Goal: Task Accomplishment & Management: Manage account settings

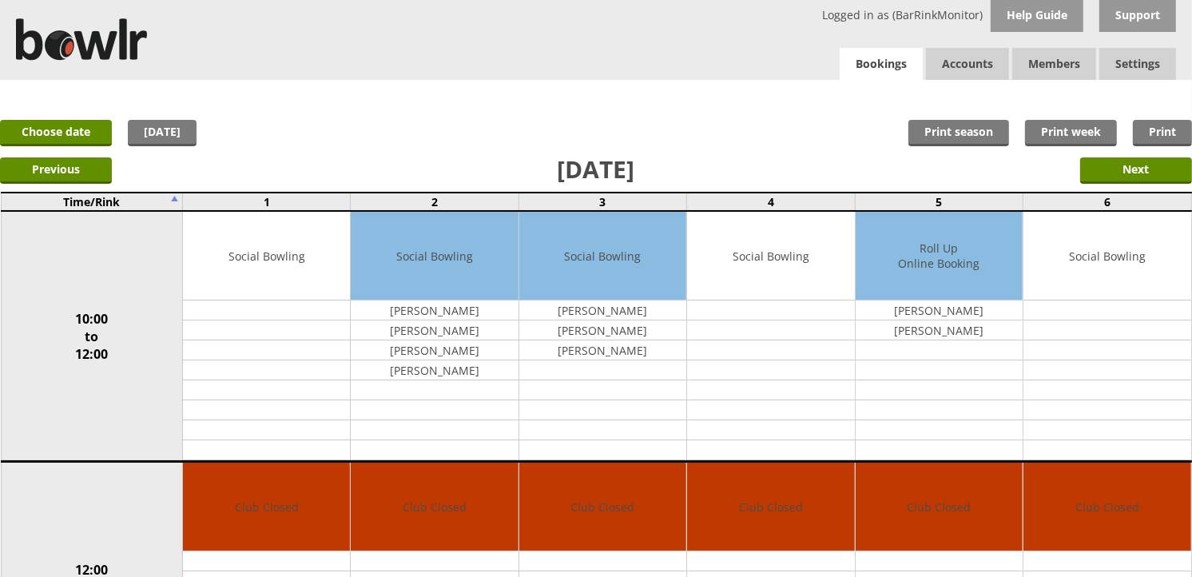
drag, startPoint x: 0, startPoint y: 0, endPoint x: 874, endPoint y: 62, distance: 876.3
click at [874, 62] on link "Bookings" at bounding box center [881, 64] width 83 height 33
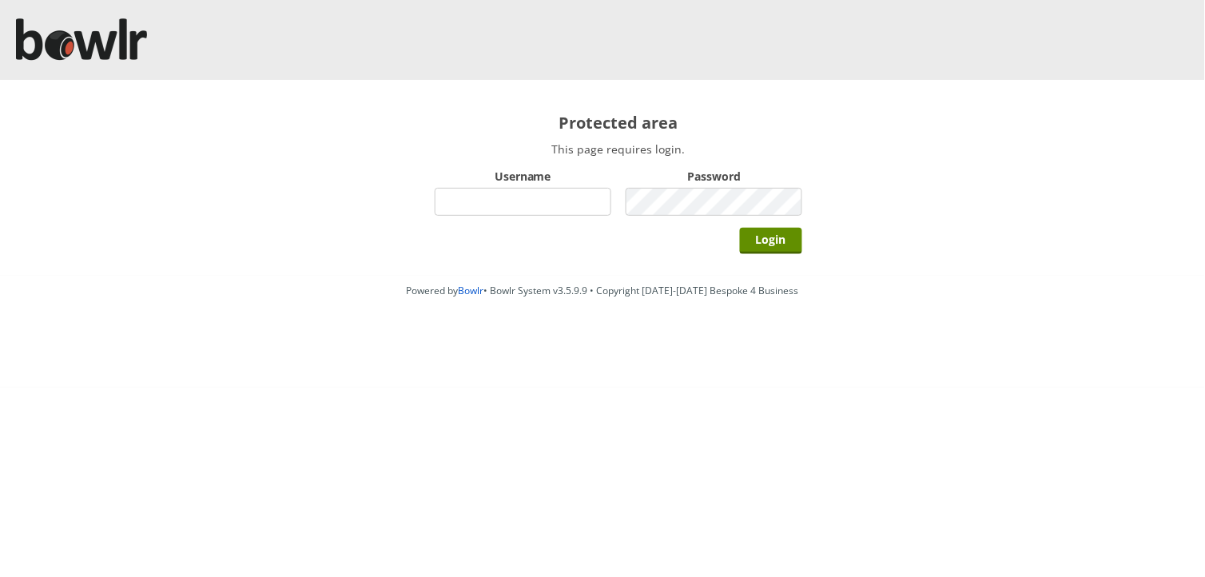
click at [564, 197] on input "Username" at bounding box center [523, 202] width 177 height 28
type input "hornseaindoorbowlsclub"
click at [740, 228] on input "Login" at bounding box center [771, 241] width 62 height 26
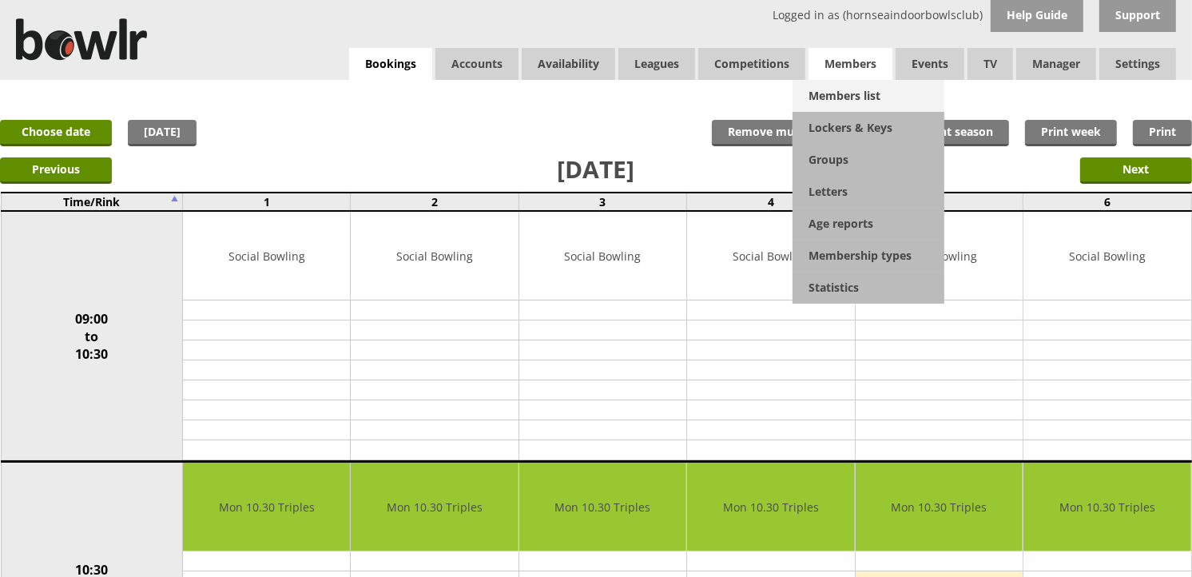
click at [856, 86] on link "Members list" at bounding box center [869, 96] width 152 height 32
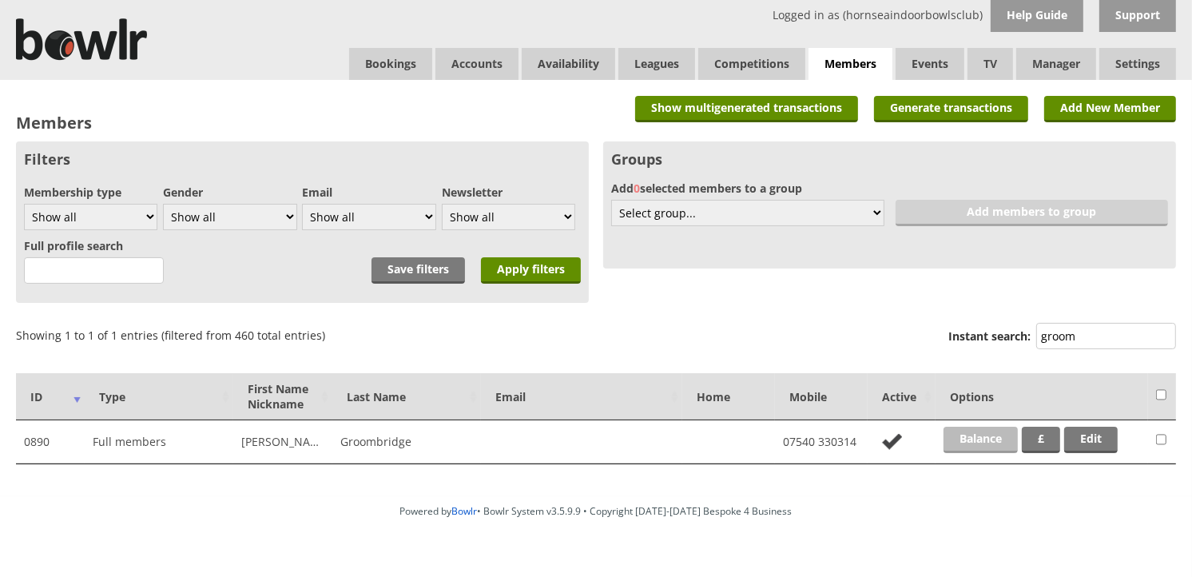
type input "groom"
click at [976, 435] on link "Balance" at bounding box center [981, 440] width 74 height 26
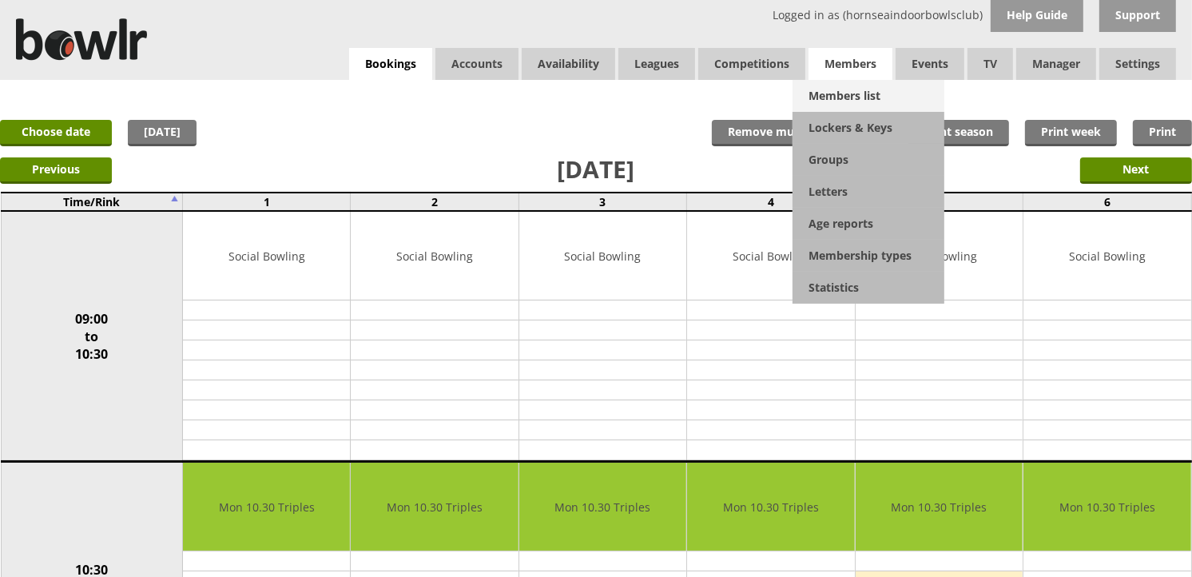
click at [860, 88] on link "Members list" at bounding box center [869, 96] width 152 height 32
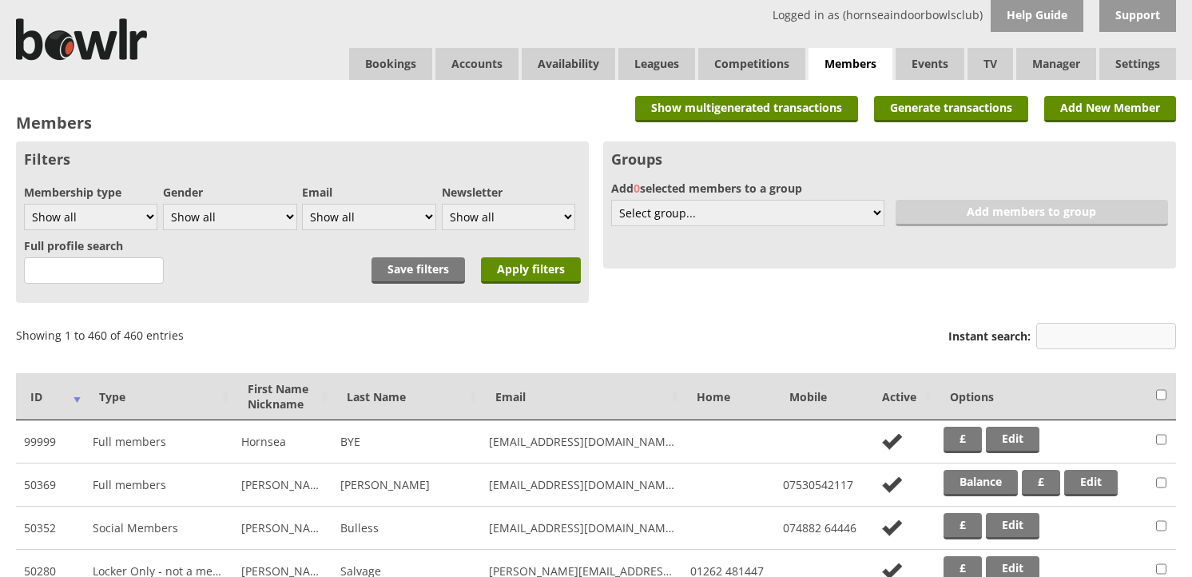
click at [1080, 336] on input "Instant search:" at bounding box center [1106, 336] width 140 height 26
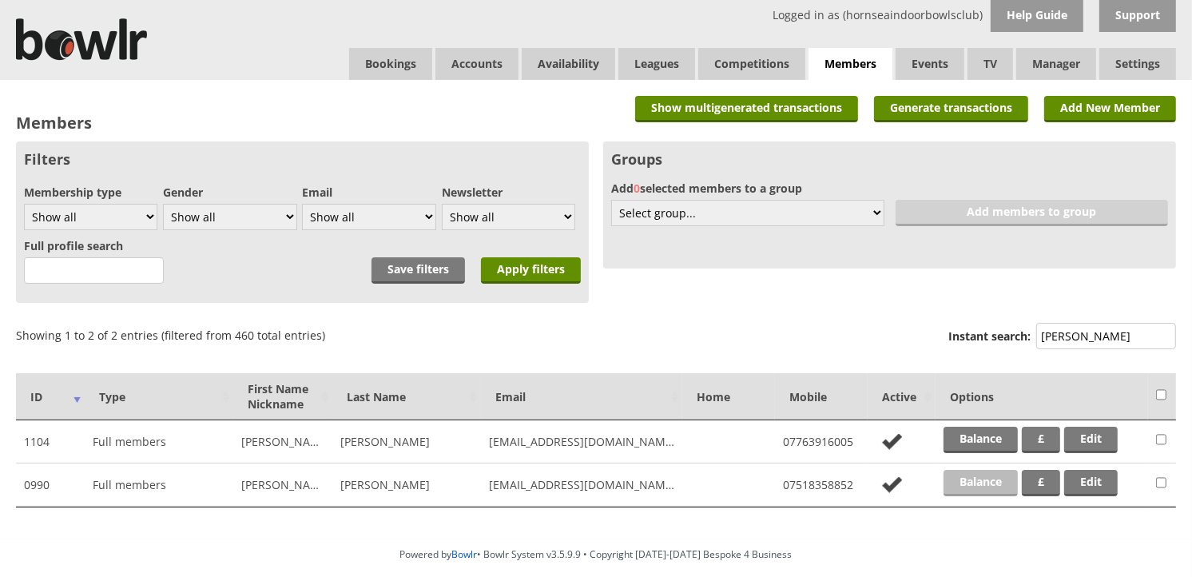
type input "doak"
click at [993, 483] on link "Balance" at bounding box center [981, 483] width 74 height 26
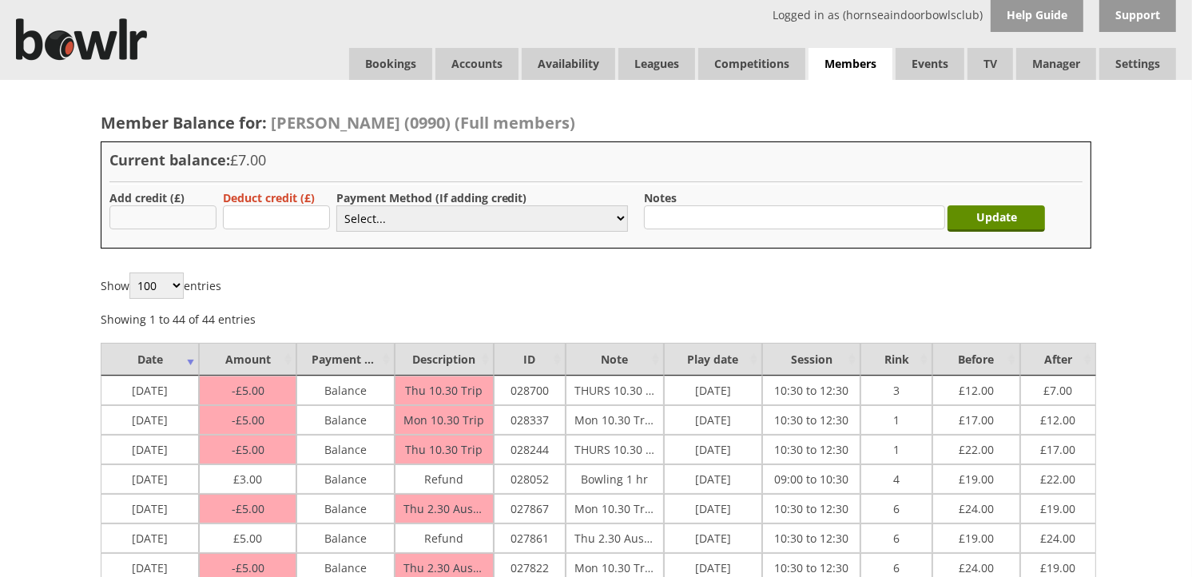
type input "20.00"
click at [370, 217] on select "Select... Cash Card Cheque Bank Transfer Other Member Card Gift Voucher Balance" at bounding box center [482, 218] width 292 height 26
select select "2"
click at [336, 205] on select "Select... Cash Card Cheque Bank Transfer Other Member Card Gift Voucher Balance" at bounding box center [482, 218] width 292 height 26
click at [996, 212] on input "Update" at bounding box center [996, 218] width 97 height 26
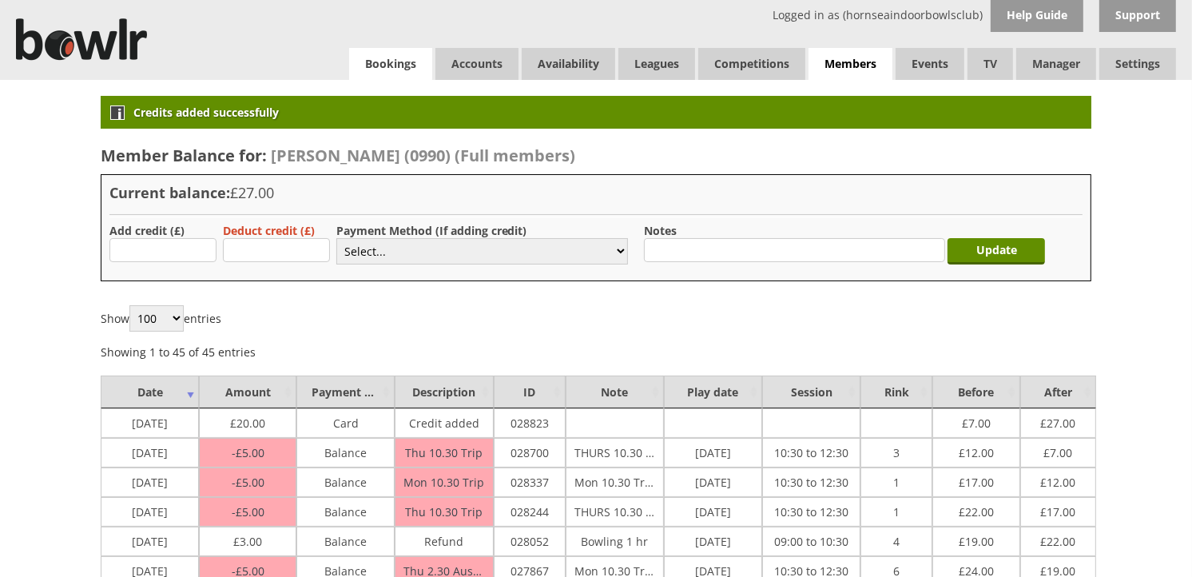
click at [372, 59] on link "Bookings" at bounding box center [390, 64] width 83 height 32
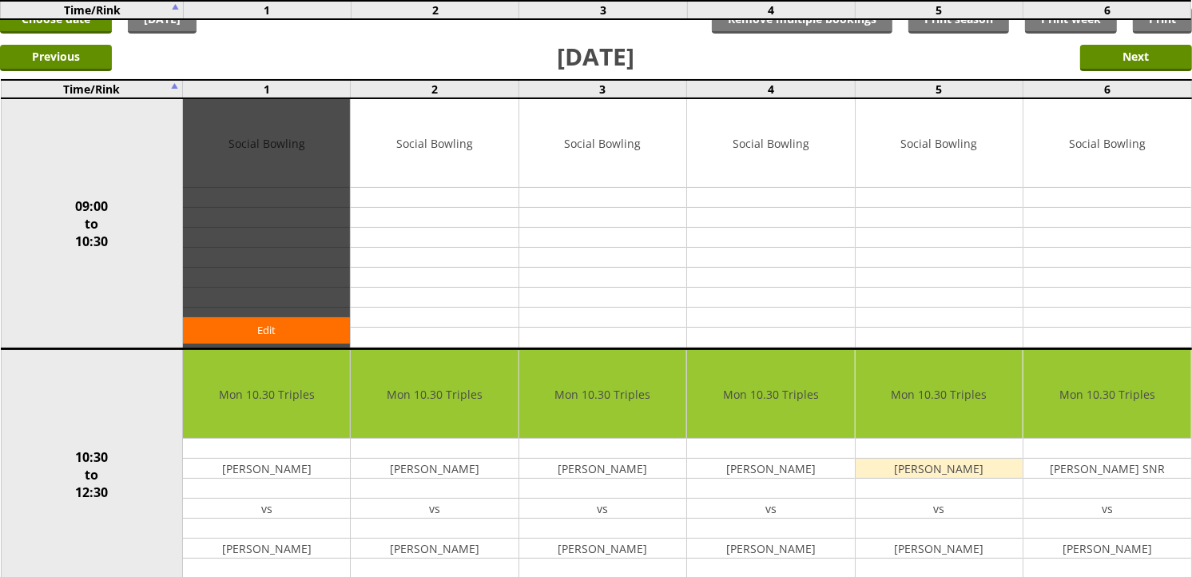
scroll to position [355, 0]
